Goal: Check status: Check status

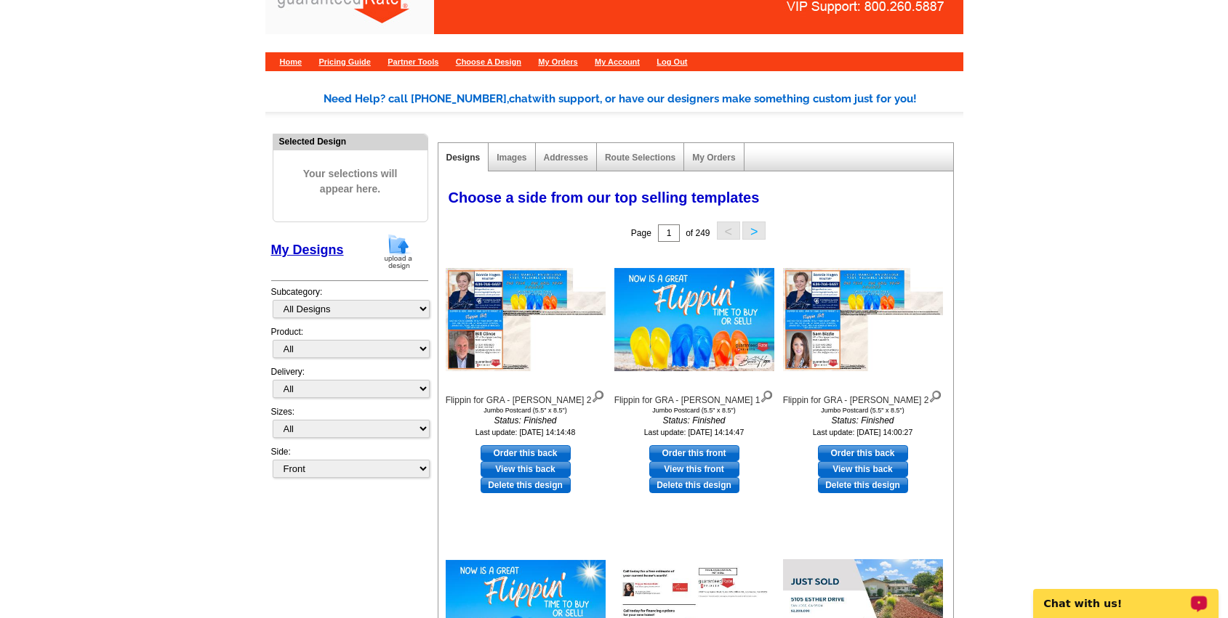
scroll to position [27, 0]
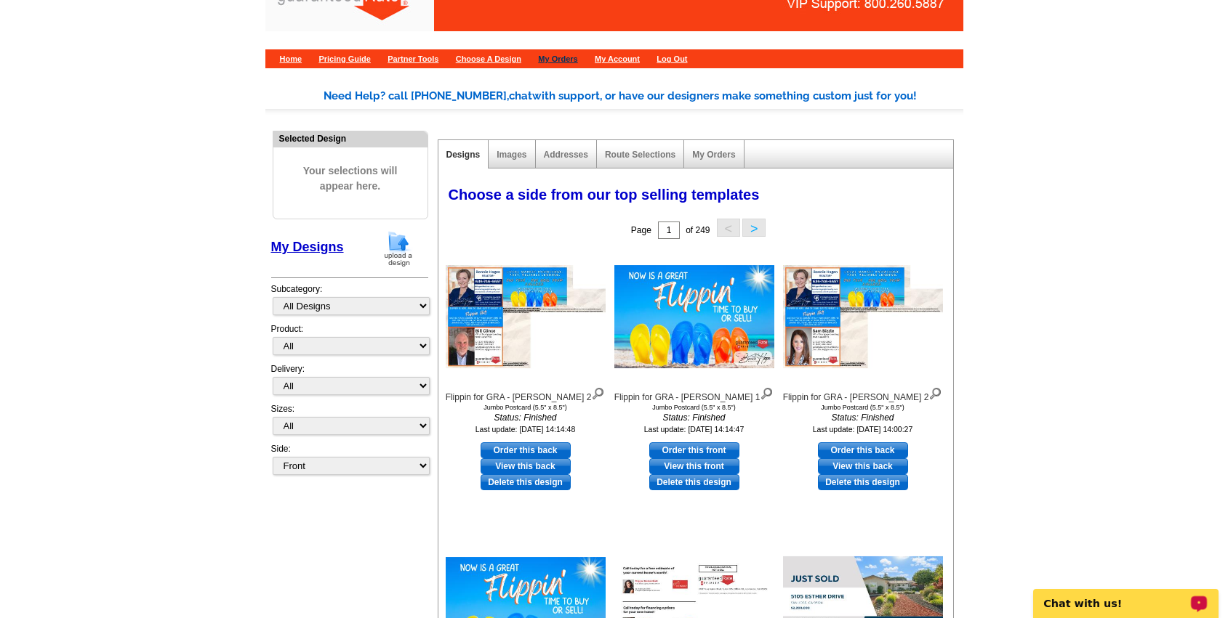
click at [577, 60] on link "My Orders" at bounding box center [557, 59] width 39 height 9
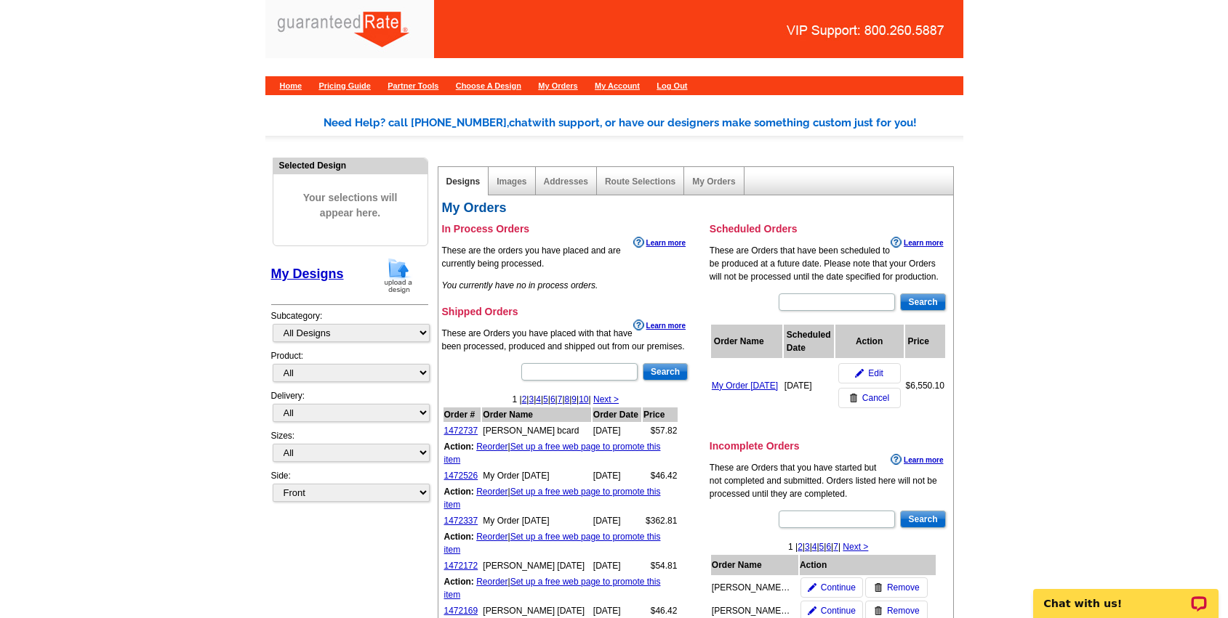
click at [1102, 400] on main "Need Help? call 800-260-5887, chat with support, or have our designers make som…" at bounding box center [614, 555] width 1228 height 925
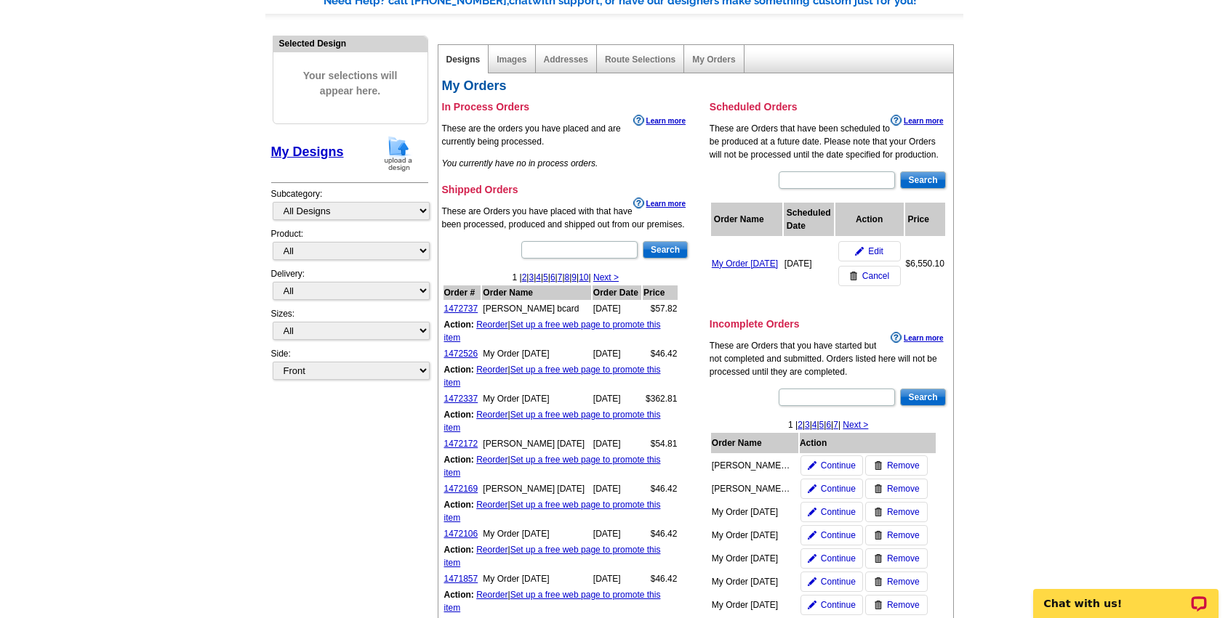
scroll to position [132, 0]
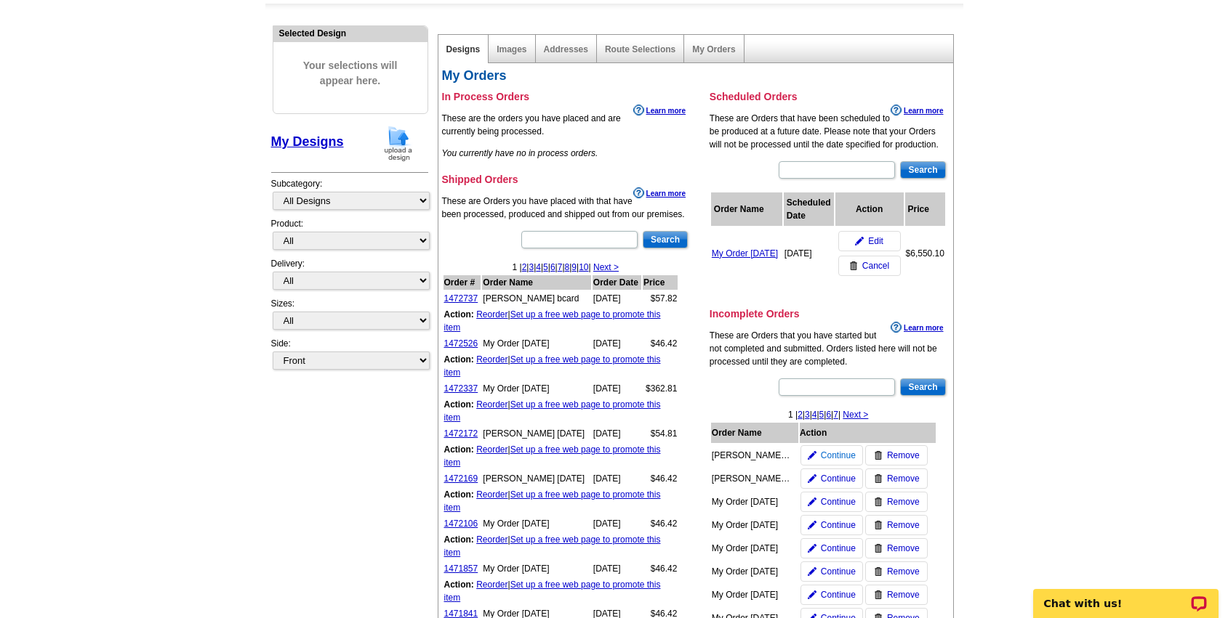
click at [848, 453] on span "Continue" at bounding box center [838, 455] width 35 height 13
